Goal: Check status: Check status

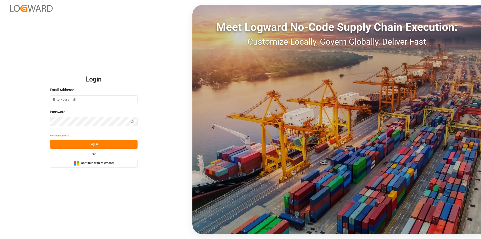
type input "nalini.basdeo@leschaco.com"
click at [96, 145] on button "Log In" at bounding box center [94, 144] width 88 height 9
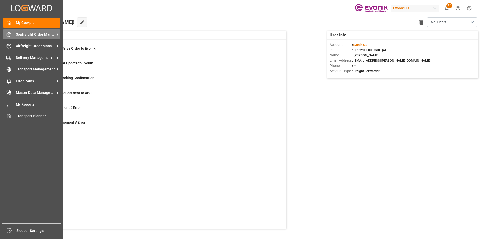
click at [40, 33] on span "Seafreight Order Management" at bounding box center [36, 34] width 40 height 5
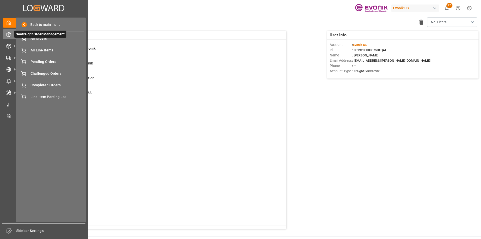
click at [41, 37] on span "Seafreight Order Management" at bounding box center [40, 34] width 52 height 7
click at [38, 38] on span "All Orders" at bounding box center [58, 38] width 54 height 5
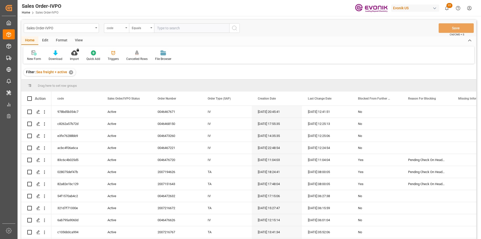
click at [122, 28] on div "code" at bounding box center [115, 28] width 17 height 6
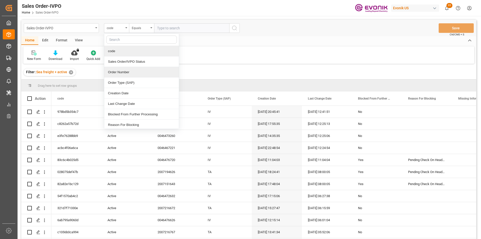
click at [135, 70] on div "Order Number" at bounding box center [141, 72] width 75 height 11
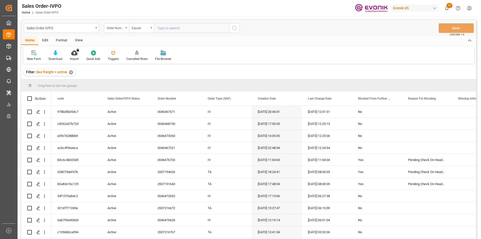
click at [183, 28] on input "text" at bounding box center [191, 28] width 75 height 10
paste input "250905010062"
type input "250905010062"
click at [185, 28] on input "250905010062" at bounding box center [191, 28] width 75 height 10
drag, startPoint x: 183, startPoint y: 29, endPoint x: 126, endPoint y: 29, distance: 57.1
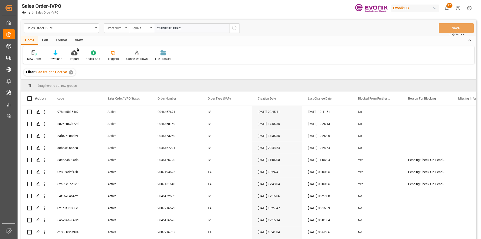
click at [127, 29] on div "Order Number Equals 250905010062" at bounding box center [172, 28] width 136 height 10
paste input "text"
click at [183, 31] on input "text" at bounding box center [191, 28] width 75 height 10
click at [179, 27] on input "text" at bounding box center [191, 28] width 75 height 10
paste input "0046466762"
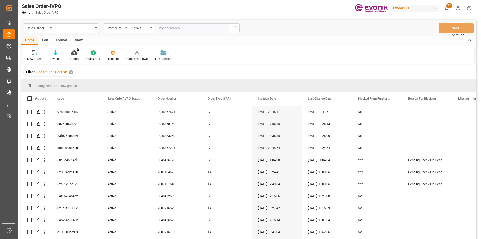
type input "0046466762"
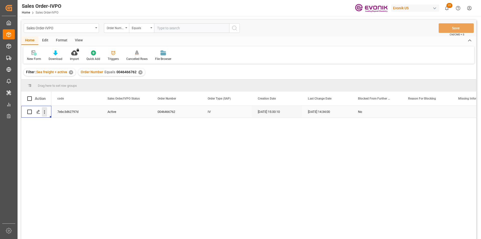
click at [42, 112] on icon "open menu" at bounding box center [44, 111] width 5 height 5
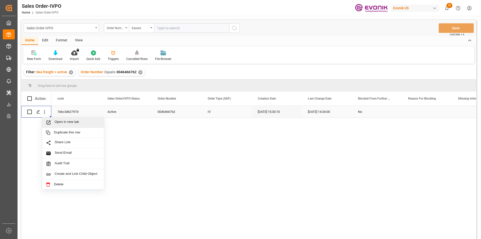
click at [68, 125] on span "Open in new tab" at bounding box center [78, 122] width 46 height 5
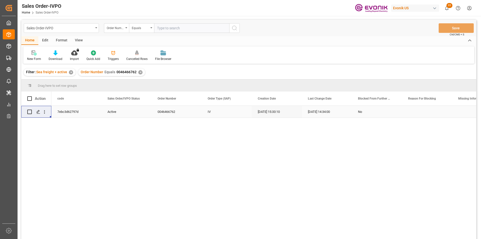
click at [180, 28] on input "text" at bounding box center [191, 28] width 75 height 10
click at [139, 73] on div "✕" at bounding box center [140, 72] width 4 height 4
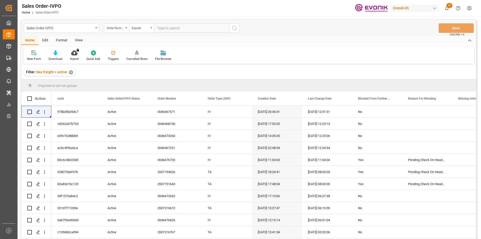
click at [169, 27] on input "text" at bounding box center [191, 28] width 75 height 10
paste input "2007166693"
type input "2007166693"
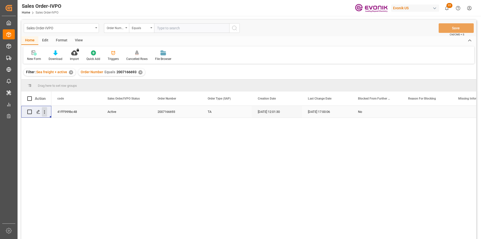
click at [44, 110] on icon "open menu" at bounding box center [44, 111] width 5 height 5
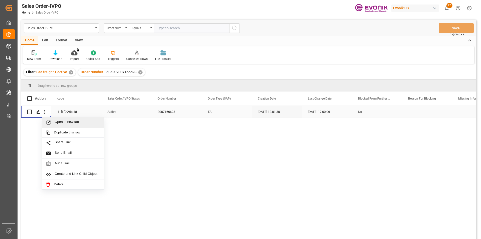
click at [85, 121] on span "Open in new tab" at bounding box center [78, 122] width 46 height 5
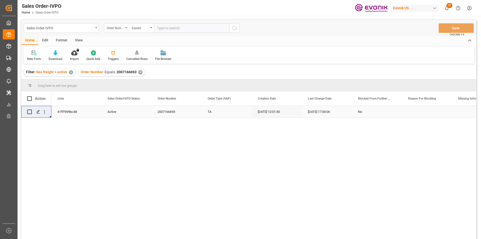
click at [140, 71] on div "✕" at bounding box center [140, 72] width 4 height 4
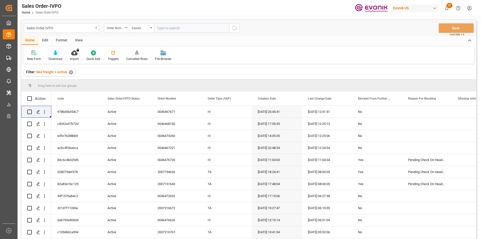
click at [180, 26] on input "text" at bounding box center [191, 28] width 75 height 10
paste input "46476720"
type input "0046476720"
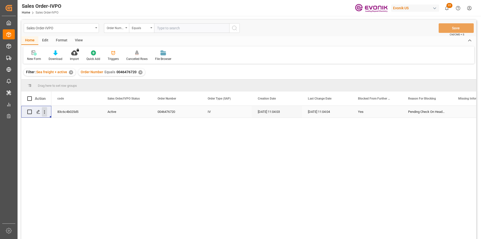
click at [46, 113] on icon "open menu" at bounding box center [44, 111] width 5 height 5
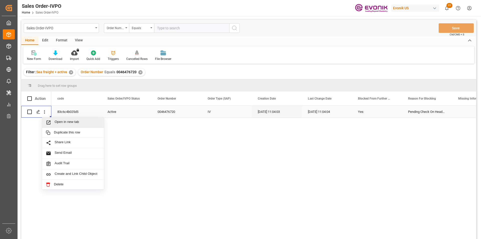
click at [77, 121] on span "Open in new tab" at bounding box center [78, 122] width 46 height 5
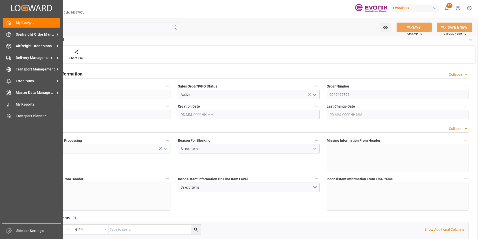
type input "BRSSZ"
type input "0"
type input "1"
type input "860.9808"
type input "12.08.2025 15:33"
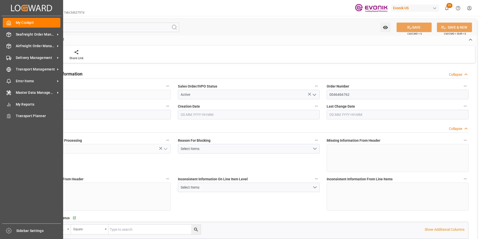
type input "25.09.2025 14:34"
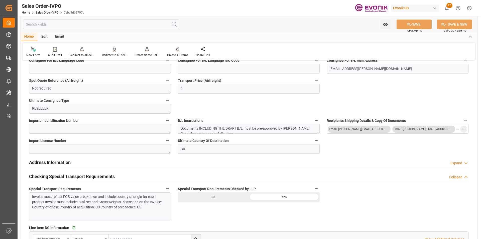
scroll to position [351, 0]
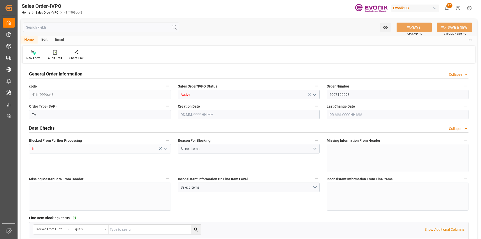
type input "AUMEL"
type input "0"
type input "1"
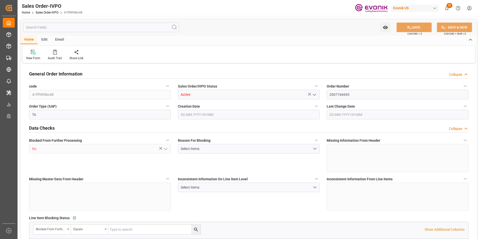
type input "7752"
type input "12.0737"
type input "17000"
type input "30"
type input "11.09.2025 12:01"
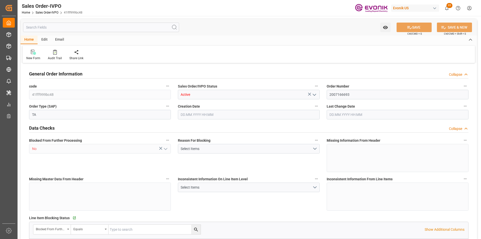
type input "18.09.2025 17:00"
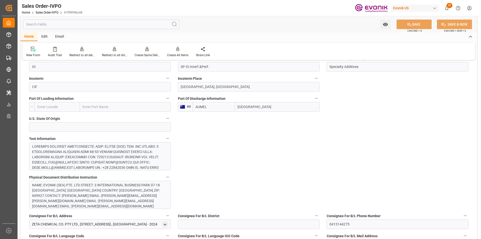
scroll to position [276, 0]
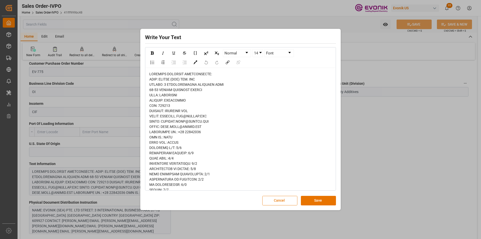
click at [287, 201] on button "Cancel" at bounding box center [279, 201] width 35 height 10
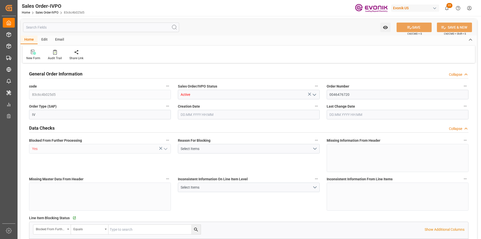
type input "THBKK"
type input "0"
type input "1"
type input "244.8"
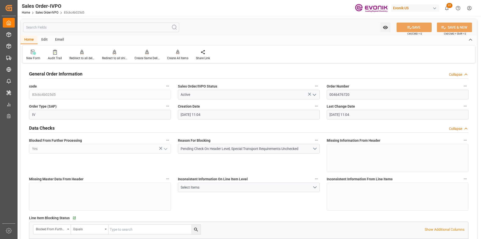
type input "09.10.2025 11:04"
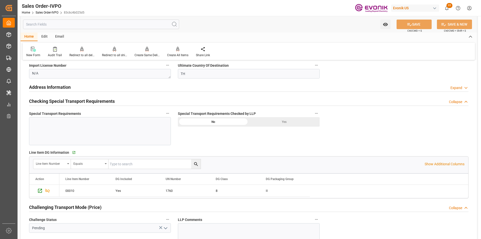
scroll to position [676, 0]
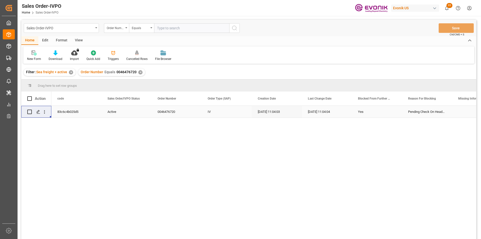
click at [141, 73] on div "✕" at bounding box center [140, 72] width 4 height 4
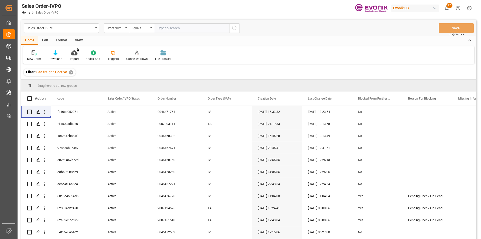
click at [165, 31] on input "text" at bounding box center [191, 28] width 75 height 10
paste input "2007216933"
type input "2007216933"
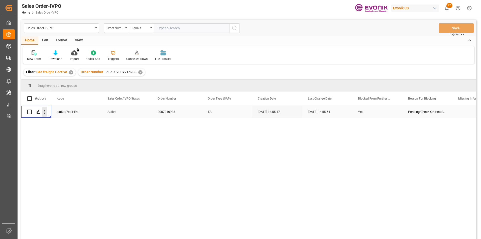
click at [45, 112] on icon "open menu" at bounding box center [44, 111] width 5 height 5
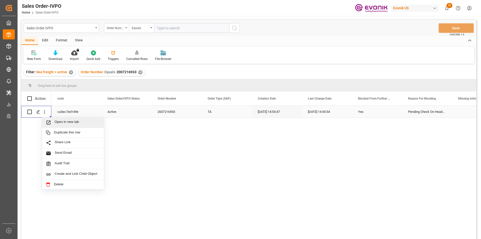
click at [81, 122] on span "Open in new tab" at bounding box center [78, 122] width 46 height 5
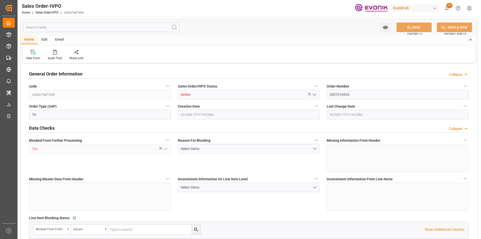
type input "GTGUA"
type input "0"
type input "1"
type input "6180"
type input "[DATE] 14:55"
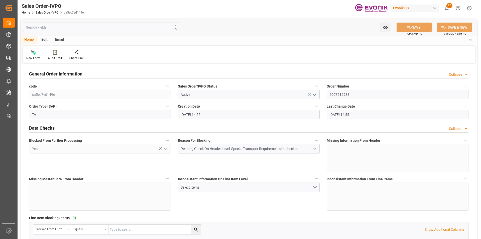
type input "[DATE] 14:55"
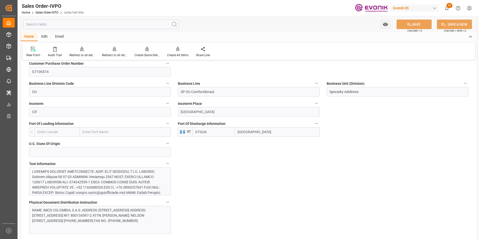
scroll to position [251, 0]
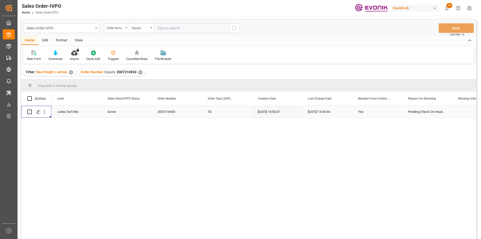
click at [141, 72] on div "✕" at bounding box center [140, 72] width 4 height 4
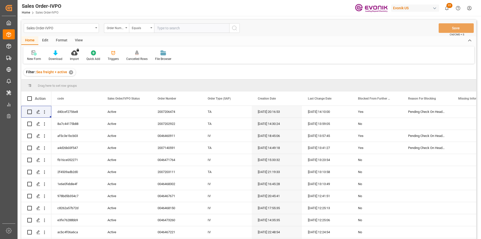
click at [168, 29] on input "text" at bounding box center [191, 28] width 75 height 10
paste input "2007216933"
type input "2007216933"
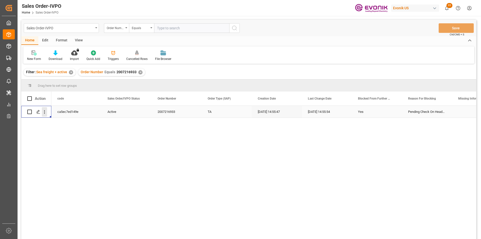
click at [46, 112] on icon "open menu" at bounding box center [44, 111] width 5 height 5
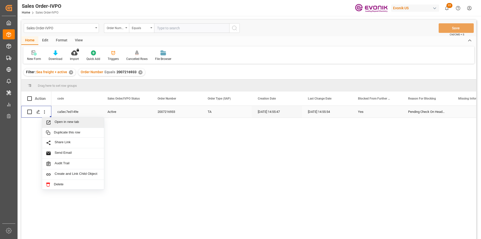
click at [69, 121] on span "Open in new tab" at bounding box center [78, 122] width 46 height 5
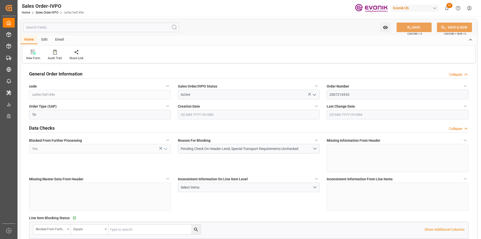
type input "GTGUA"
type input "0"
type input "1"
type input "6180"
type input "[DATE] 14:55"
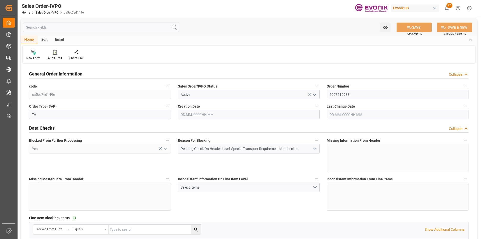
type input "[DATE] 14:55"
click at [55, 29] on input "text" at bounding box center [101, 28] width 156 height 10
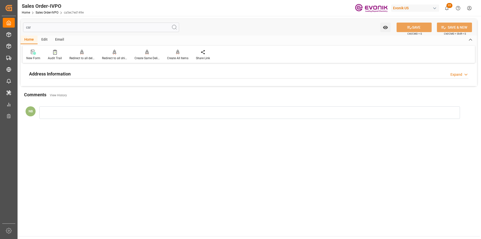
type input "csr"
click at [89, 72] on div "Address Information Expand" at bounding box center [248, 74] width 439 height 10
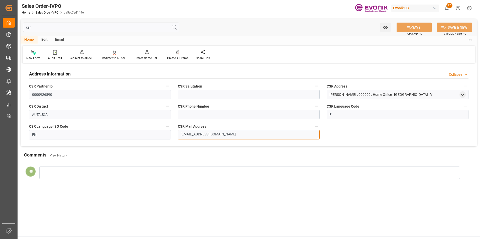
drag, startPoint x: 244, startPoint y: 136, endPoint x: 126, endPoint y: 128, distance: 118.0
click at [126, 128] on div "Address Information Collapse CSR Partner ID 0000926890 CSR Salutation CSR Addre…" at bounding box center [249, 105] width 456 height 82
